Goal: Feedback & Contribution: Contribute content

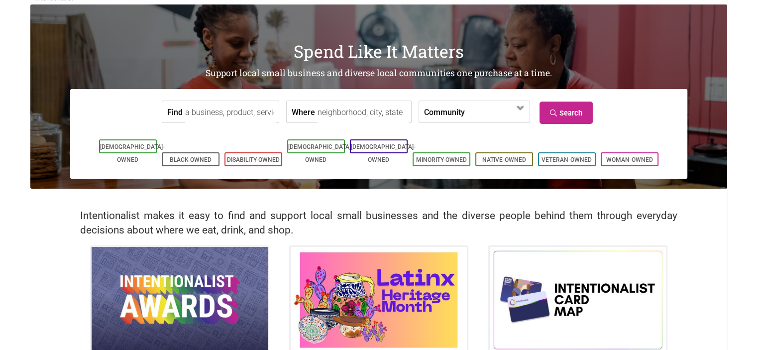
scroll to position [50, 0]
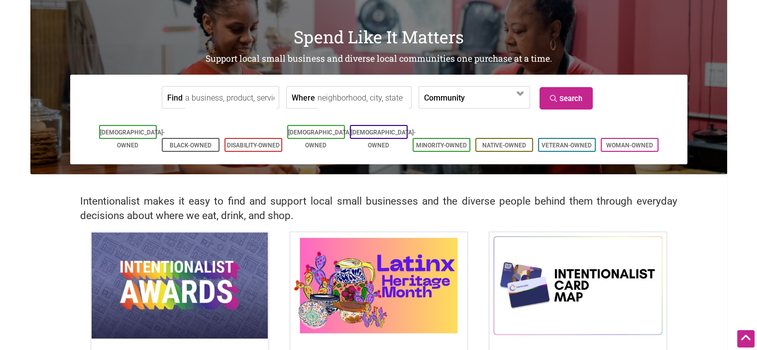
click at [237, 101] on input "Find" at bounding box center [230, 98] width 91 height 22
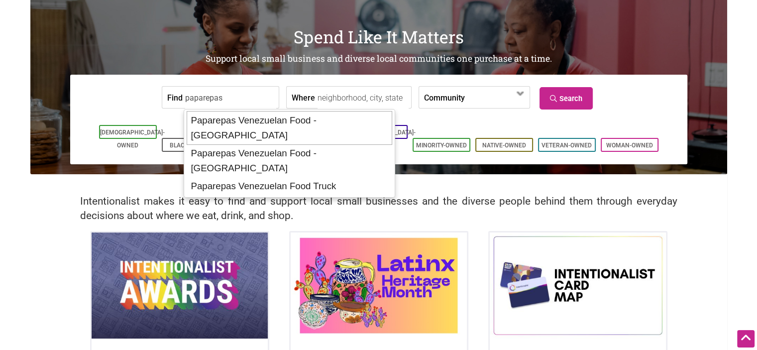
click at [278, 121] on div "Paparepas Venezuelan Food - [GEOGRAPHIC_DATA]" at bounding box center [289, 128] width 205 height 34
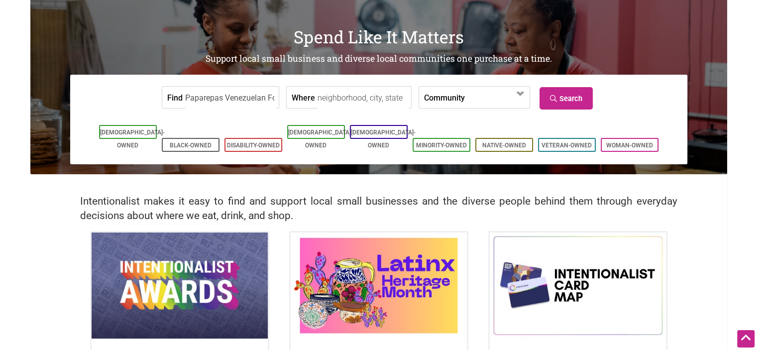
type input "Paparepas Venezuelan Food - [GEOGRAPHIC_DATA]"
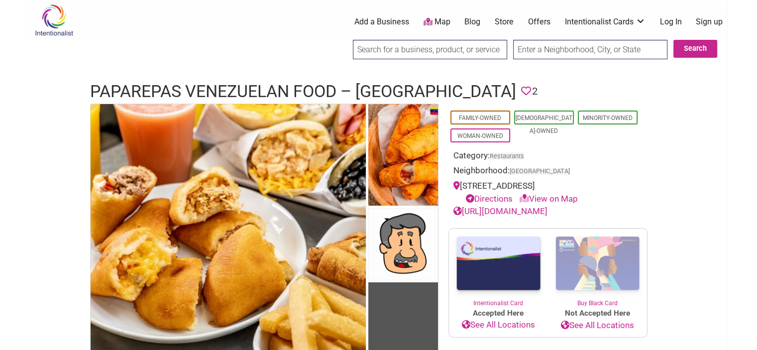
click at [667, 23] on link "Log In" at bounding box center [670, 21] width 22 height 11
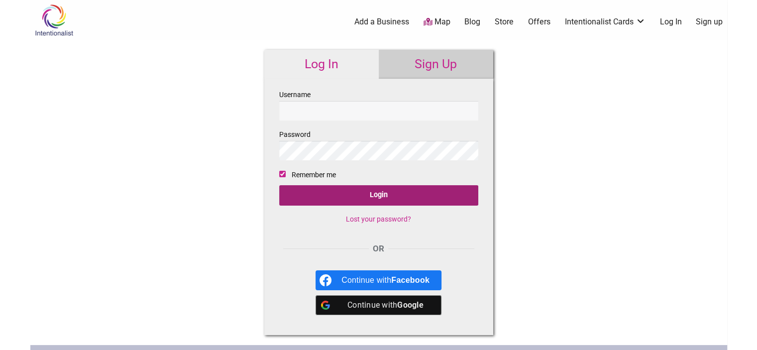
type input "[EMAIL_ADDRESS][PERSON_NAME][DOMAIN_NAME]"
click at [389, 196] on input "Login" at bounding box center [378, 195] width 199 height 20
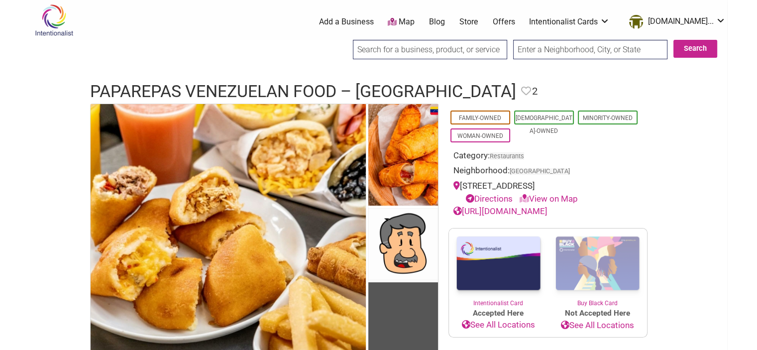
click at [515, 23] on link "Offers" at bounding box center [503, 21] width 22 height 11
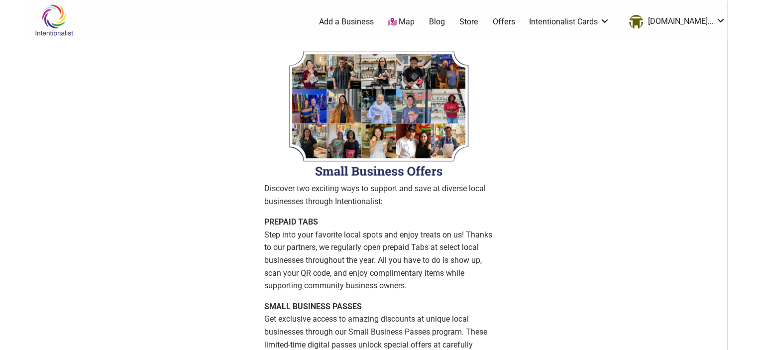
click at [56, 16] on img at bounding box center [53, 20] width 47 height 32
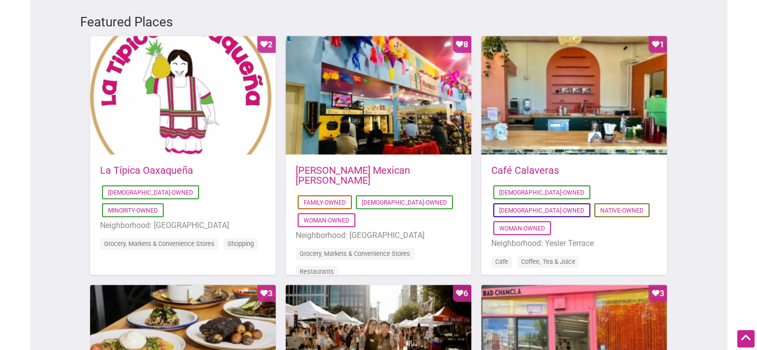
scroll to position [298, 0]
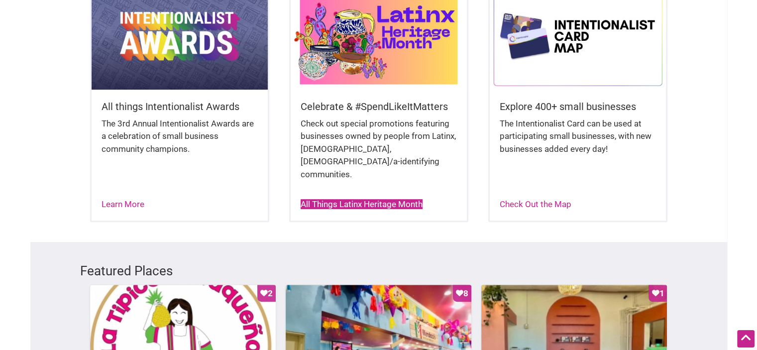
click at [342, 199] on link "All Things Latinx Heritage Month" at bounding box center [361, 204] width 122 height 10
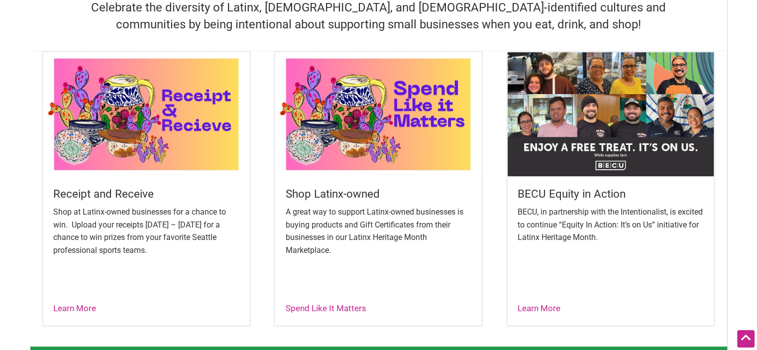
scroll to position [348, 0]
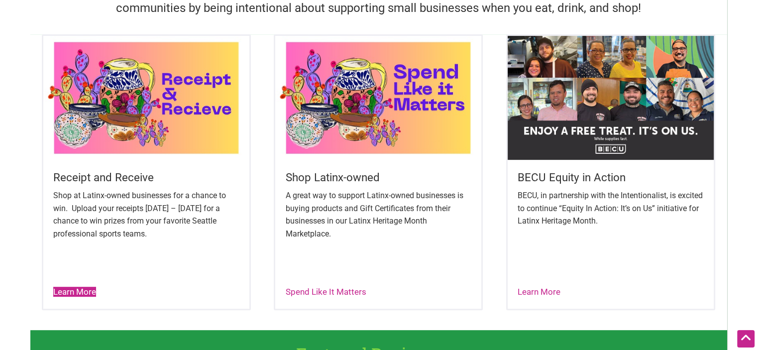
click at [88, 293] on link "Learn More" at bounding box center [74, 292] width 43 height 10
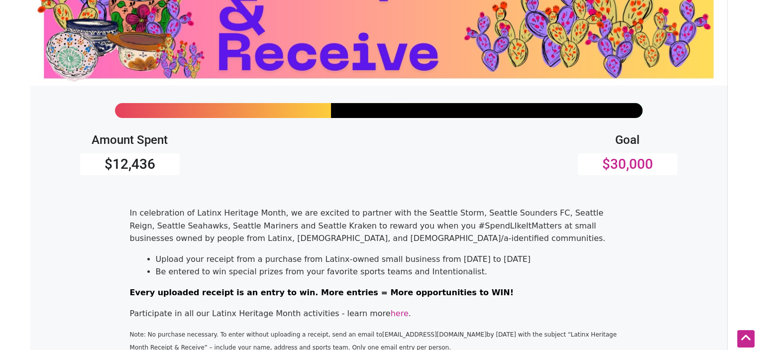
scroll to position [249, 0]
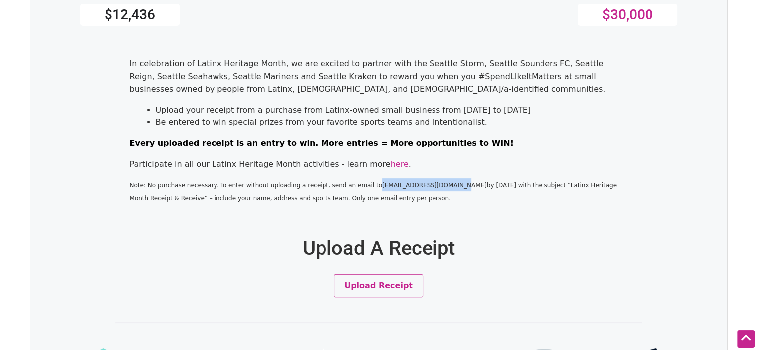
drag, startPoint x: 353, startPoint y: 186, endPoint x: 419, endPoint y: 184, distance: 65.7
click at [419, 184] on span "Note: No purchase necessary. To enter without uploading a receipt, send an emai…" at bounding box center [373, 192] width 487 height 20
copy span "hello@intentionalist.com"
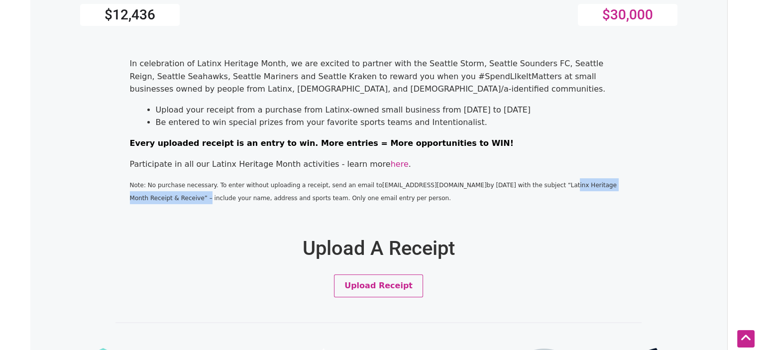
drag, startPoint x: 498, startPoint y: 187, endPoint x: 604, endPoint y: 186, distance: 106.5
click at [604, 186] on span "Note: No purchase necessary. To enter without uploading a receipt, send an emai…" at bounding box center [373, 192] width 487 height 20
copy span "Latinx Heritage Month Receipt & Receive"
click at [453, 212] on h1 "Upload A Receipt" at bounding box center [379, 240] width 174 height 59
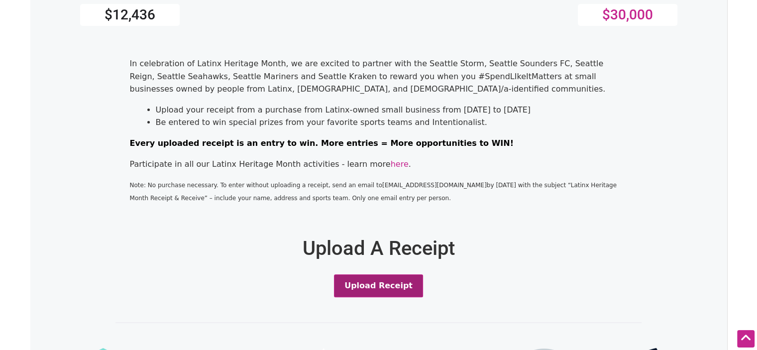
click at [394, 288] on button "Upload Receipt" at bounding box center [378, 285] width 89 height 23
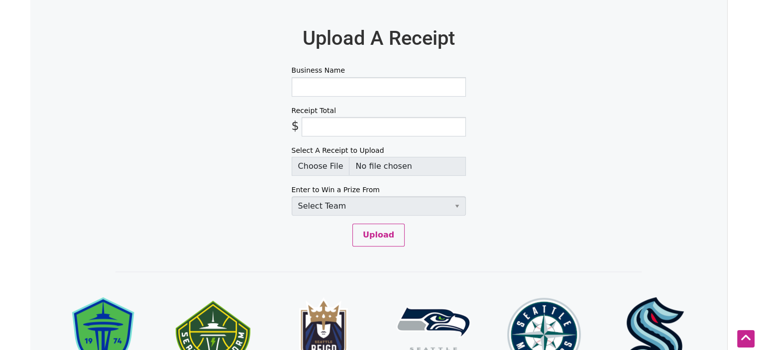
scroll to position [460, 0]
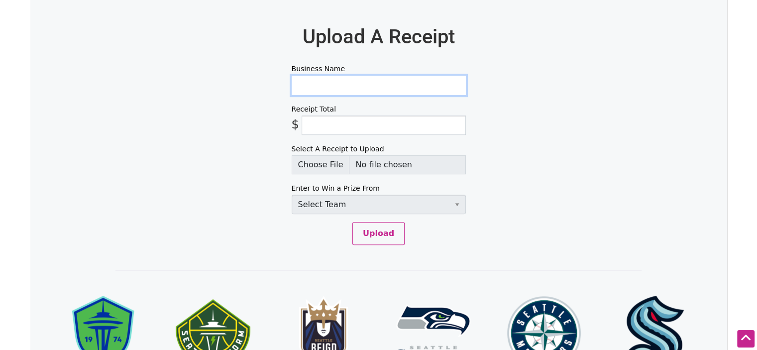
click at [319, 87] on input "Business Name" at bounding box center [379, 85] width 174 height 19
type input "Paparepas Venezuelan Food (Capitol Hill)"
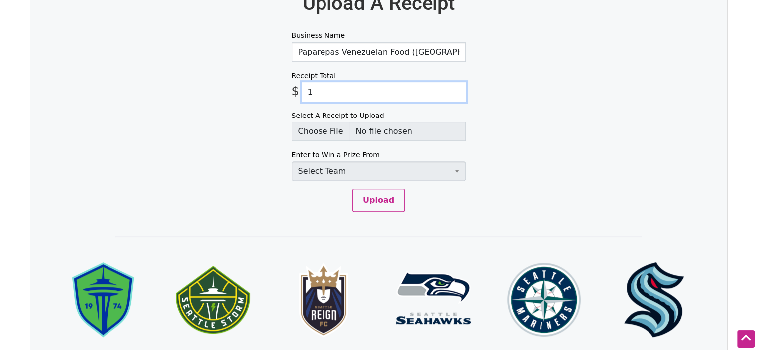
scroll to position [510, 0]
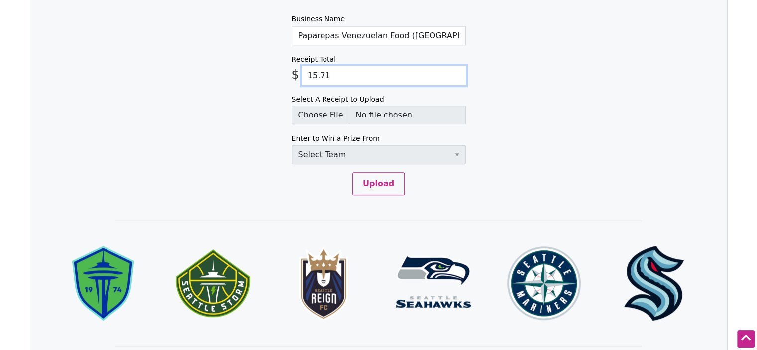
type input "15.71"
click at [318, 196] on div "Amount Spent $12,436 Goal $30,000 In celebration of Latinx Heritage Month, we a…" at bounding box center [378, 229] width 696 height 1399
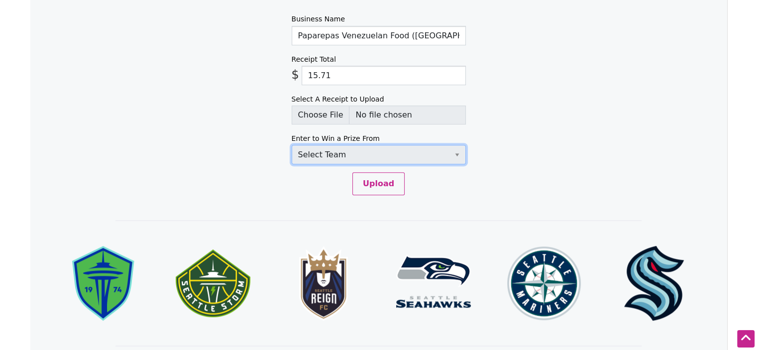
click at [456, 155] on select "Select Team Seattle Sounders FC Seattle Storm Seattle Reign Seattle Seahawks Se…" at bounding box center [379, 154] width 174 height 19
select select "SeattleMariners"
click at [292, 145] on select "Select Team Seattle Sounders FC Seattle Storm Seattle Reign Seattle Seahawks Se…" at bounding box center [379, 154] width 174 height 19
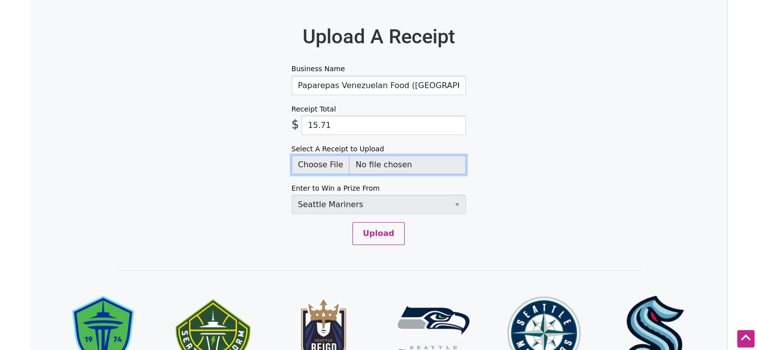
click at [326, 164] on input "Select A Receipt to Upload" at bounding box center [379, 164] width 174 height 19
type input "C:\fakepath\IMG_1811.jpg"
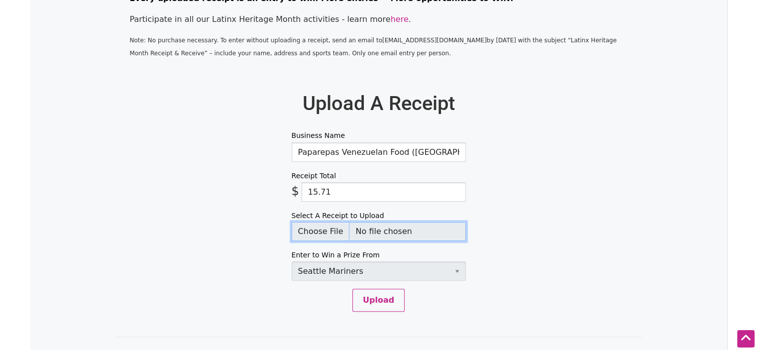
scroll to position [410, 0]
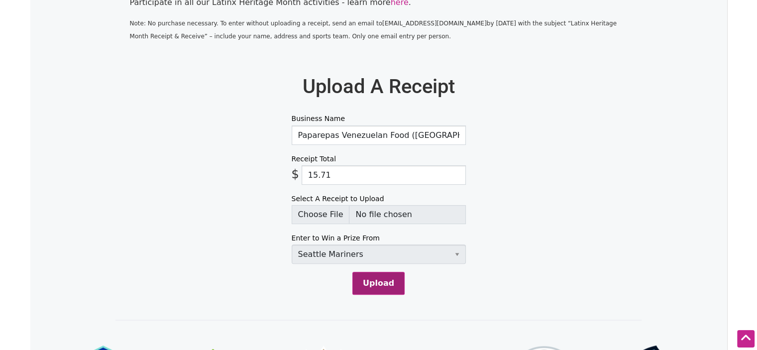
click at [384, 282] on button "Upload" at bounding box center [378, 283] width 52 height 23
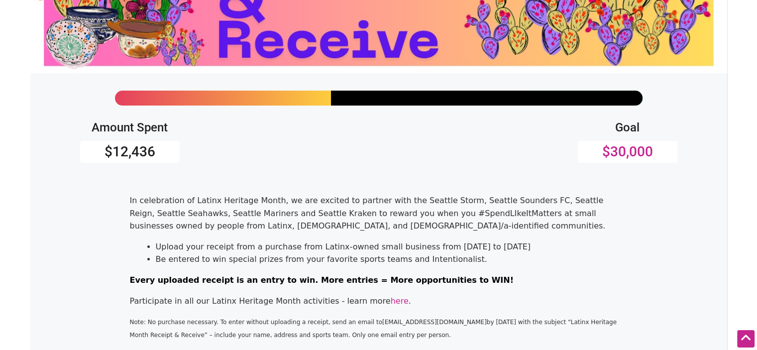
scroll to position [0, 0]
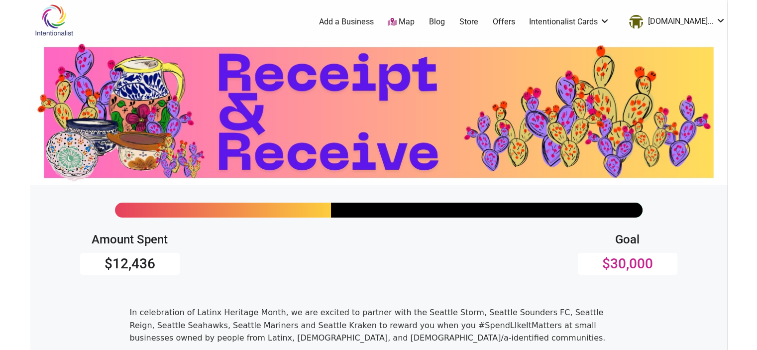
click at [56, 16] on img at bounding box center [53, 20] width 47 height 32
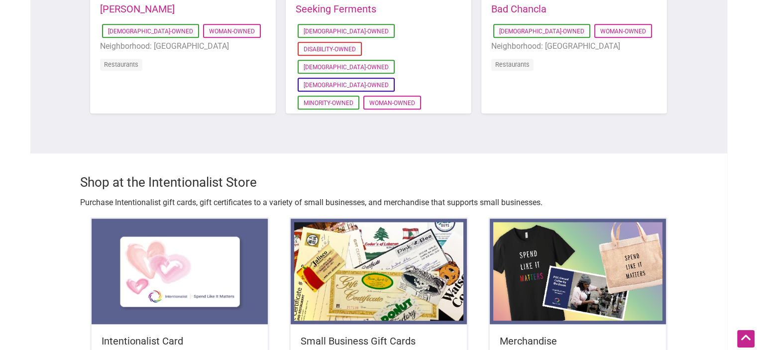
scroll to position [1045, 0]
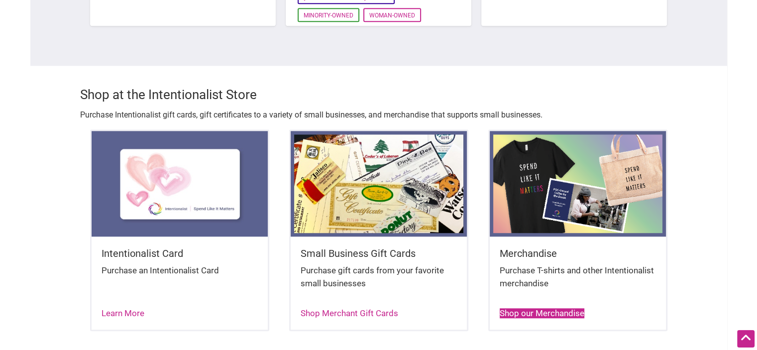
click at [550, 308] on link "Shop our Merchandise" at bounding box center [541, 313] width 85 height 10
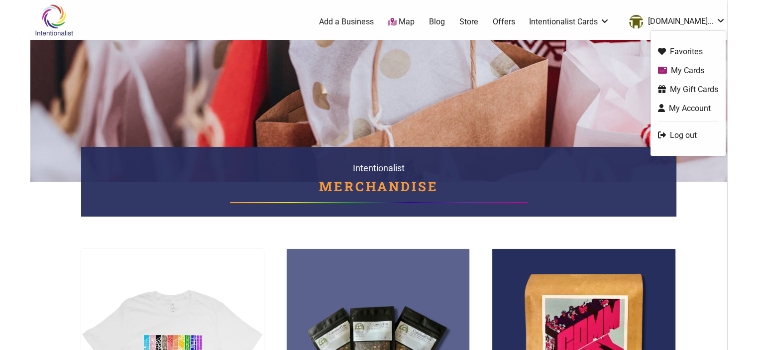
click at [688, 132] on link "Log out" at bounding box center [688, 134] width 60 height 11
